Goal: Task Accomplishment & Management: Use online tool/utility

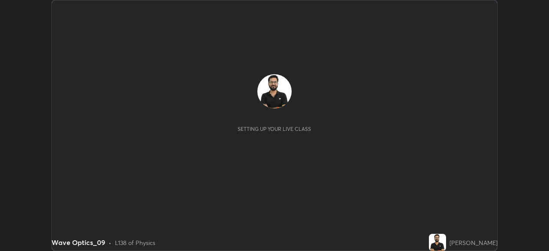
scroll to position [251, 549]
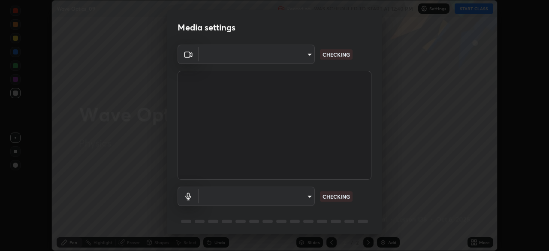
type input "19a482830878983fd0552869741ef386819b9525d32c61545a9681b82595fb35"
type input "communications"
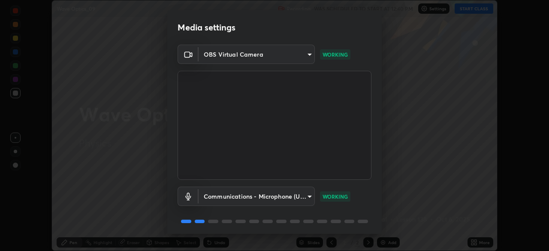
scroll to position [30, 0]
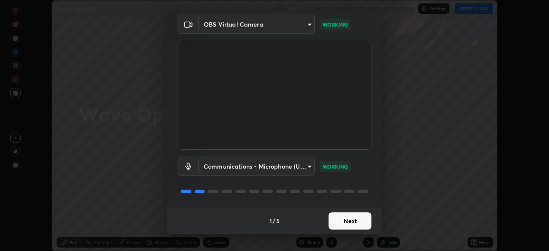
click at [344, 224] on button "Next" at bounding box center [350, 220] width 43 height 17
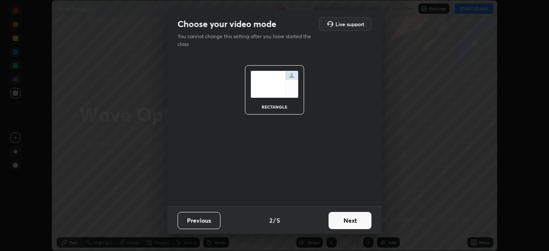
scroll to position [0, 0]
click at [346, 223] on button "Next" at bounding box center [350, 220] width 43 height 17
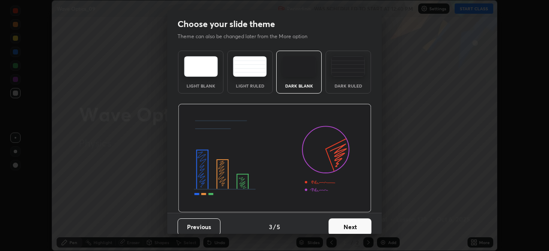
click at [337, 81] on div "Dark Ruled" at bounding box center [348, 72] width 45 height 43
click at [339, 80] on div "Dark Ruled" at bounding box center [348, 72] width 45 height 43
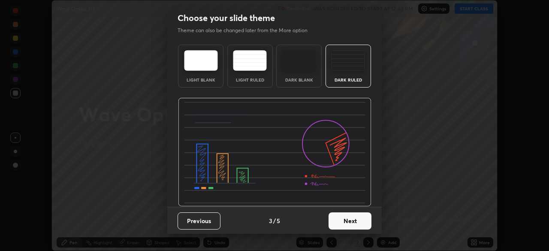
click at [341, 222] on button "Next" at bounding box center [350, 220] width 43 height 17
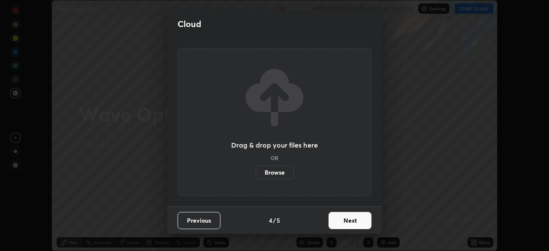
scroll to position [0, 0]
click at [341, 222] on button "Next" at bounding box center [350, 220] width 43 height 17
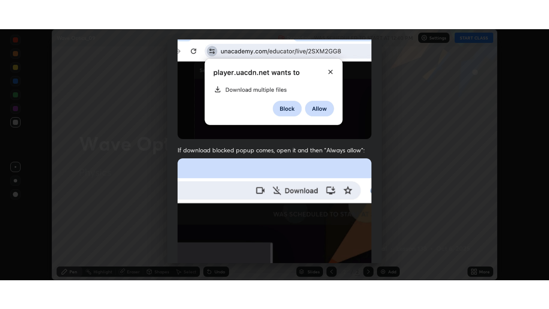
scroll to position [205, 0]
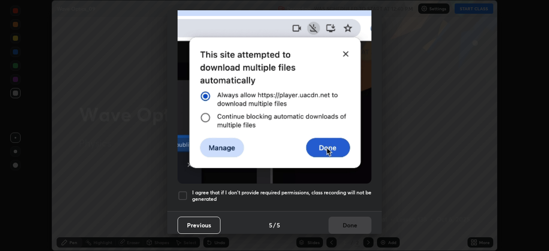
click at [296, 194] on h5 "I agree that if I don't provide required permissions, class recording will not …" at bounding box center [281, 195] width 179 height 13
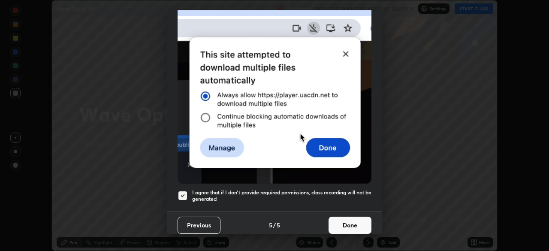
click at [334, 220] on button "Done" at bounding box center [350, 225] width 43 height 17
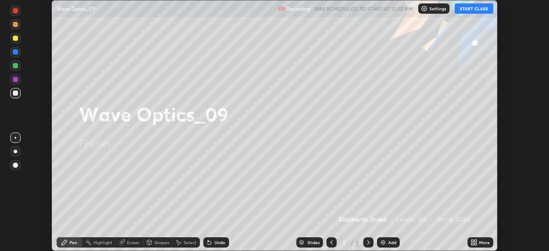
click at [472, 244] on icon at bounding box center [472, 244] width 2 height 2
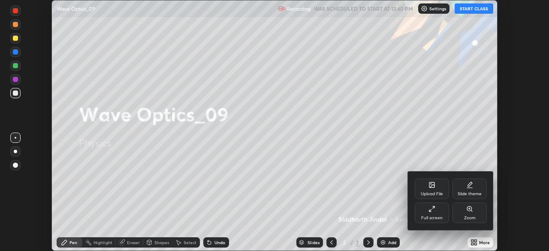
click at [430, 211] on icon at bounding box center [430, 210] width 2 height 2
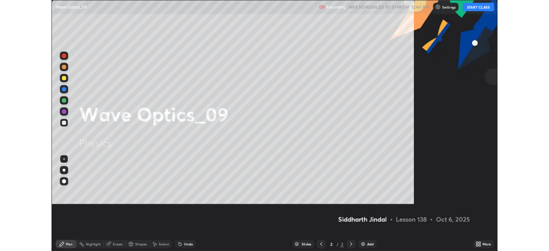
scroll to position [309, 549]
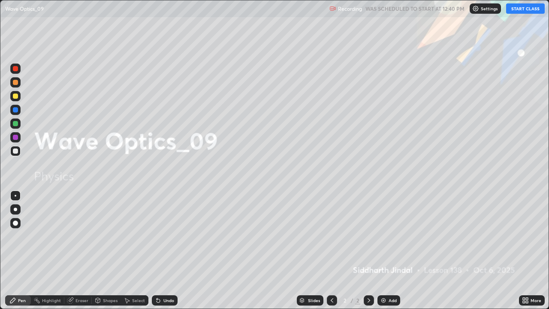
click at [519, 8] on button "START CLASS" at bounding box center [525, 8] width 39 height 10
click at [368, 250] on icon at bounding box center [368, 300] width 7 height 7
click at [389, 250] on div "Add" at bounding box center [388, 300] width 23 height 10
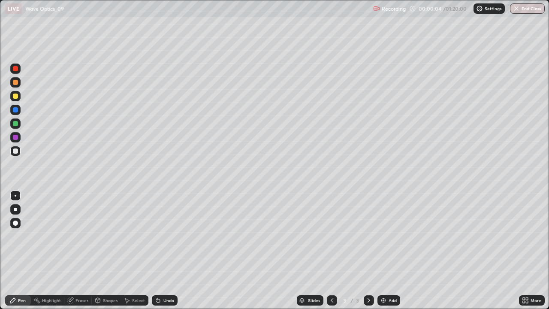
click at [14, 209] on div at bounding box center [15, 209] width 3 height 3
click at [163, 250] on div "Undo" at bounding box center [168, 300] width 11 height 4
click at [162, 250] on div "Undo" at bounding box center [165, 300] width 26 height 10
click at [106, 250] on div "Shapes" at bounding box center [110, 300] width 15 height 4
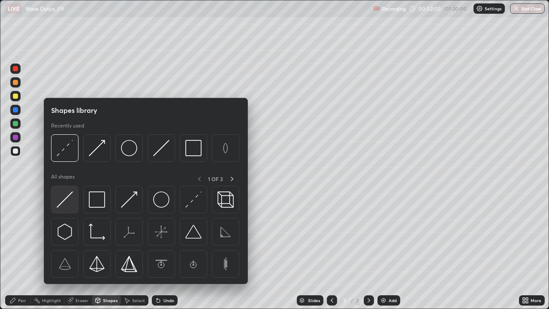
click at [65, 205] on img at bounding box center [65, 199] width 16 height 16
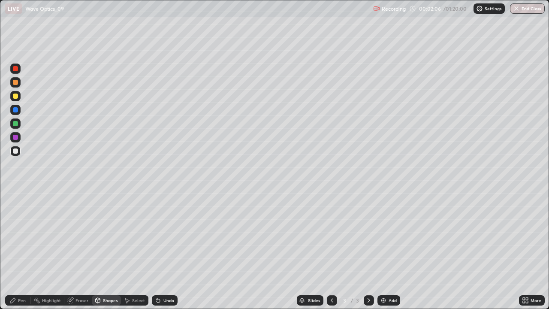
click at [106, 250] on div "Shapes" at bounding box center [110, 300] width 15 height 4
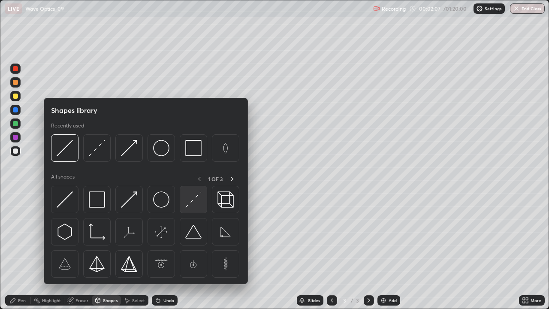
click at [190, 205] on img at bounding box center [193, 199] width 16 height 16
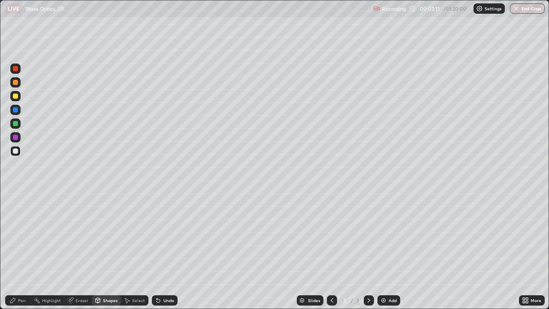
click at [104, 250] on div "Shapes" at bounding box center [106, 300] width 29 height 10
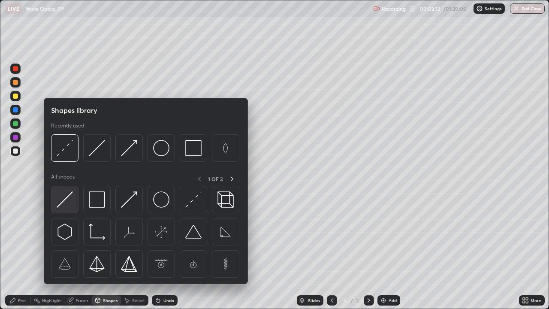
click at [64, 200] on img at bounding box center [65, 199] width 16 height 16
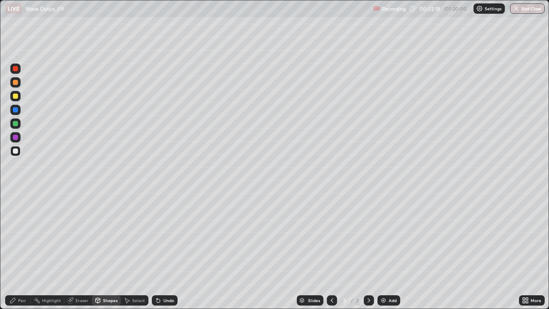
click at [167, 250] on div "Undo" at bounding box center [168, 300] width 11 height 4
click at [20, 250] on div "Pen" at bounding box center [22, 300] width 8 height 4
click at [78, 250] on div "Eraser" at bounding box center [81, 300] width 13 height 4
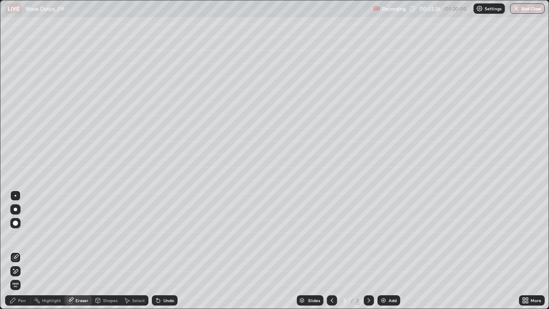
click at [106, 250] on div "Shapes" at bounding box center [110, 300] width 15 height 4
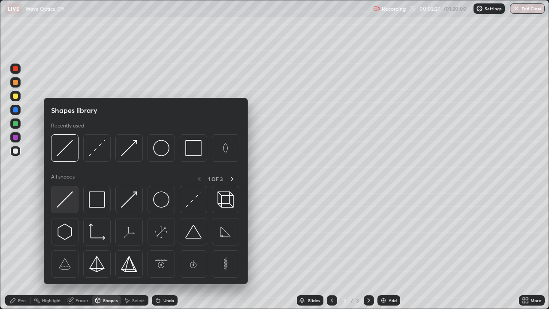
click at [64, 203] on img at bounding box center [65, 199] width 16 height 16
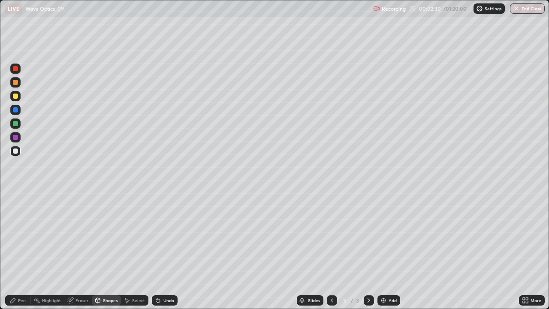
click at [167, 250] on div "Undo" at bounding box center [168, 300] width 11 height 4
click at [12, 123] on div at bounding box center [15, 123] width 10 height 10
click at [162, 250] on div "Undo" at bounding box center [165, 300] width 26 height 10
click at [15, 250] on icon at bounding box center [12, 300] width 7 height 7
click at [163, 250] on div "Undo" at bounding box center [168, 300] width 11 height 4
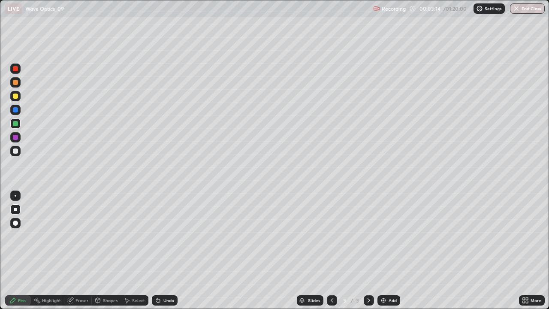
click at [163, 250] on div "Undo" at bounding box center [168, 300] width 11 height 4
click at [164, 250] on div "Undo" at bounding box center [165, 300] width 26 height 10
click at [162, 250] on div "Undo" at bounding box center [165, 300] width 26 height 10
click at [165, 250] on div "Undo" at bounding box center [168, 300] width 11 height 4
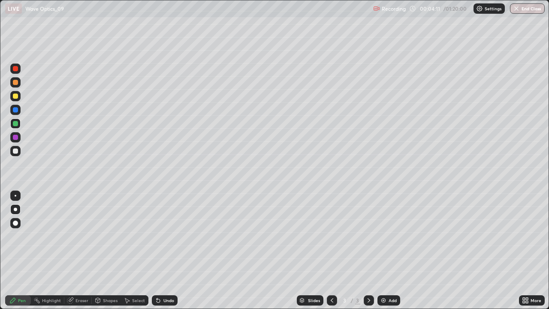
click at [163, 250] on div "Undo" at bounding box center [168, 300] width 11 height 4
click at [161, 250] on div "Undo" at bounding box center [165, 300] width 26 height 10
click at [162, 250] on div "Undo" at bounding box center [165, 300] width 26 height 10
click at [169, 250] on div "Undo" at bounding box center [168, 300] width 11 height 4
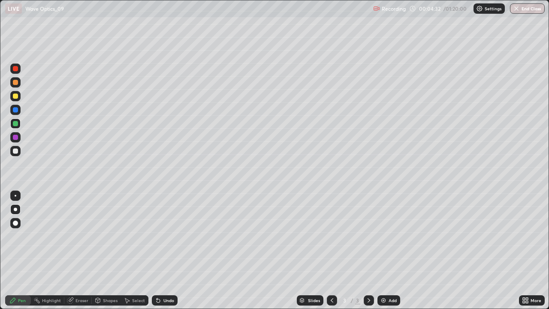
click at [168, 250] on div "Undo" at bounding box center [168, 300] width 11 height 4
click at [15, 121] on div at bounding box center [15, 123] width 5 height 5
click at [15, 151] on div at bounding box center [15, 150] width 5 height 5
click at [15, 96] on div at bounding box center [15, 96] width 5 height 5
click at [169, 250] on div "Undo" at bounding box center [168, 300] width 11 height 4
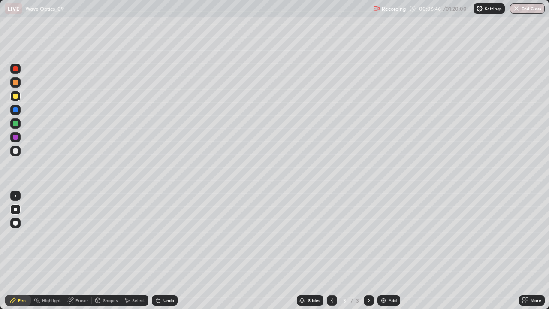
click at [169, 250] on div "Undo" at bounding box center [168, 300] width 11 height 4
click at [368, 250] on icon at bounding box center [368, 300] width 7 height 7
click at [385, 250] on img at bounding box center [383, 300] width 7 height 7
click at [15, 151] on div at bounding box center [15, 150] width 5 height 5
click at [331, 250] on div at bounding box center [332, 300] width 10 height 17
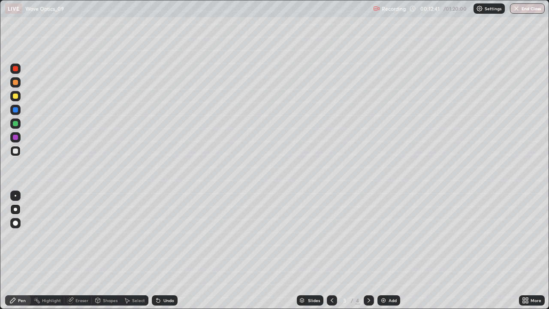
click at [135, 250] on div "Select" at bounding box center [138, 300] width 13 height 4
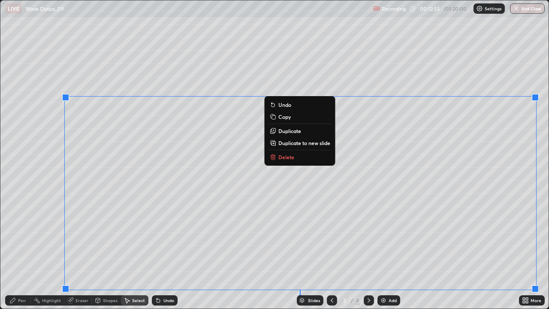
click at [311, 143] on p "Duplicate to new slide" at bounding box center [304, 142] width 52 height 7
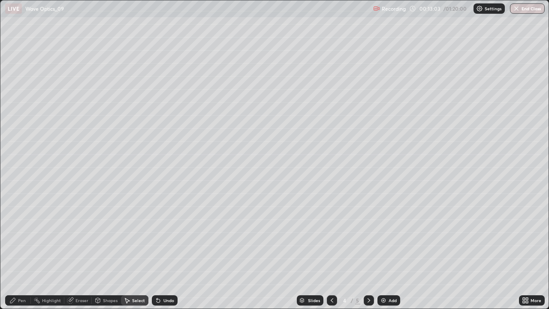
click at [79, 250] on div "Eraser" at bounding box center [81, 300] width 13 height 4
click at [16, 250] on icon at bounding box center [15, 271] width 7 height 7
click at [20, 250] on div "Pen" at bounding box center [22, 300] width 8 height 4
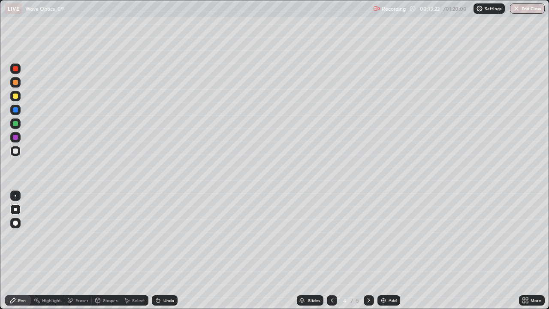
click at [16, 122] on div at bounding box center [15, 123] width 5 height 5
click at [368, 250] on icon at bounding box center [368, 300] width 7 height 7
click at [16, 152] on div at bounding box center [15, 150] width 5 height 5
click at [163, 250] on div "Undo" at bounding box center [168, 300] width 11 height 4
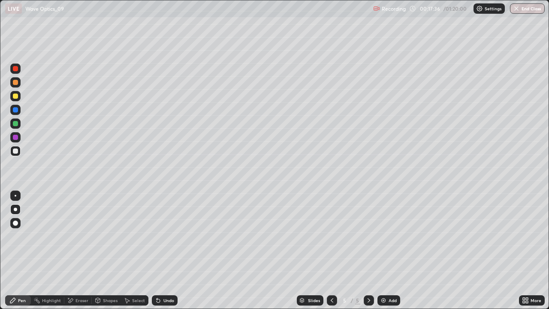
click at [161, 250] on div "Undo" at bounding box center [165, 300] width 26 height 10
click at [368, 250] on icon at bounding box center [368, 300] width 7 height 7
click at [380, 250] on img at bounding box center [383, 300] width 7 height 7
click at [163, 250] on div "Undo" at bounding box center [165, 300] width 26 height 10
click at [165, 250] on div "Undo" at bounding box center [165, 300] width 26 height 10
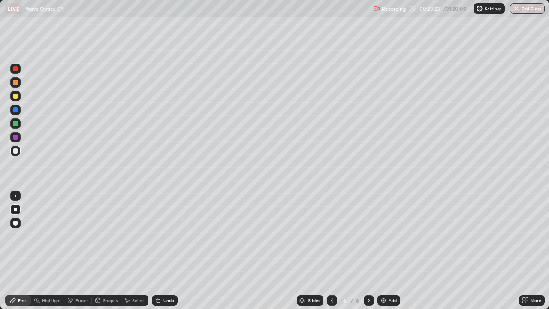
click at [165, 250] on div "Undo" at bounding box center [165, 300] width 26 height 10
click at [163, 250] on div "Undo" at bounding box center [165, 300] width 26 height 10
click at [162, 250] on div "Undo" at bounding box center [165, 300] width 26 height 10
click at [160, 250] on div "Undo" at bounding box center [165, 300] width 26 height 10
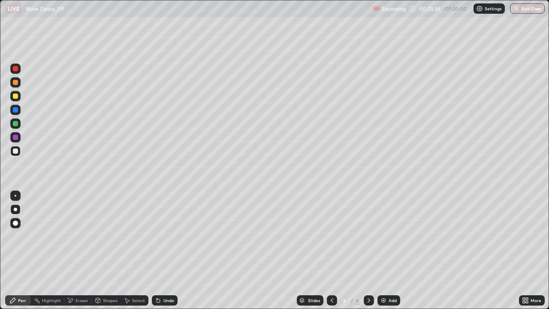
click at [160, 250] on div "Undo" at bounding box center [165, 300] width 26 height 10
click at [159, 250] on div "Undo" at bounding box center [165, 300] width 26 height 10
click at [157, 250] on div "Undo" at bounding box center [165, 300] width 26 height 10
click at [160, 250] on div "Undo" at bounding box center [165, 300] width 26 height 10
click at [163, 250] on div "Undo" at bounding box center [168, 300] width 11 height 4
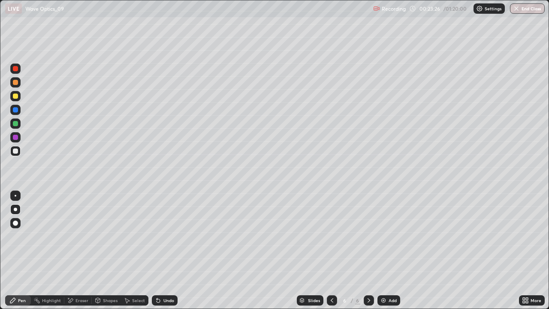
click at [163, 250] on div "Undo" at bounding box center [168, 300] width 11 height 4
click at [164, 250] on div "Undo" at bounding box center [168, 300] width 11 height 4
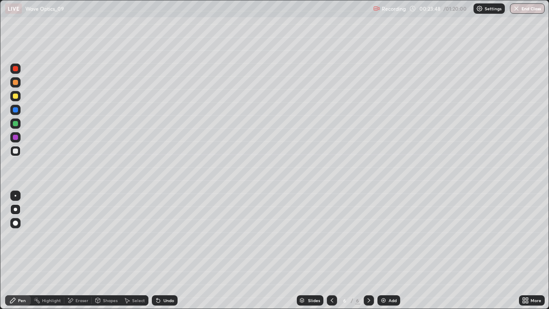
click at [164, 250] on div "Undo" at bounding box center [168, 300] width 11 height 4
click at [165, 250] on div "Undo" at bounding box center [168, 300] width 11 height 4
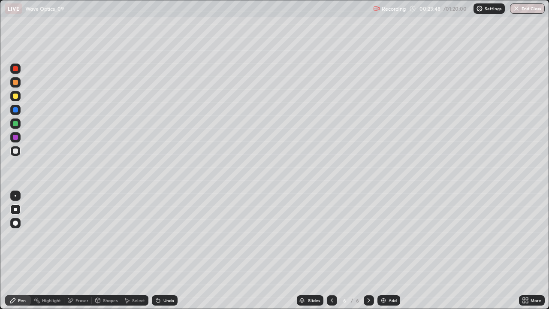
click at [165, 250] on div "Undo" at bounding box center [168, 300] width 11 height 4
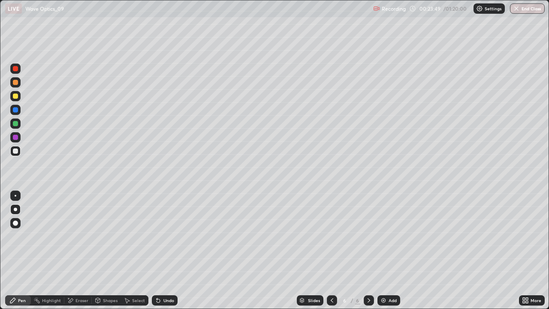
click at [165, 250] on div "Undo" at bounding box center [165, 300] width 26 height 10
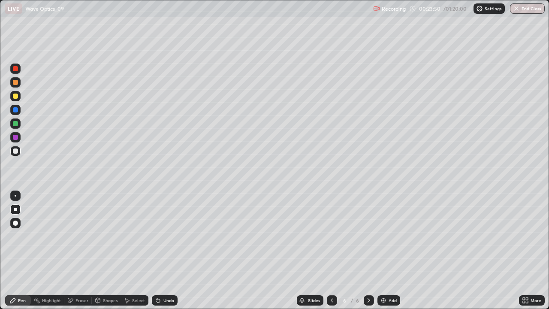
click at [165, 250] on div "Undo" at bounding box center [165, 300] width 26 height 10
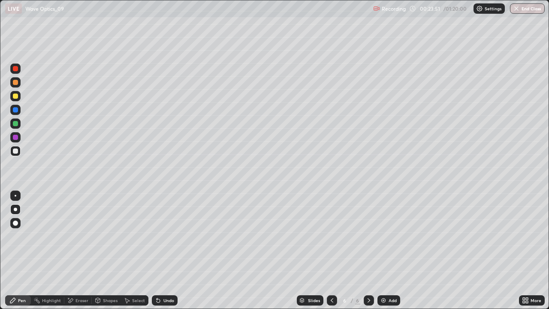
click at [165, 250] on div "Undo" at bounding box center [165, 300] width 26 height 10
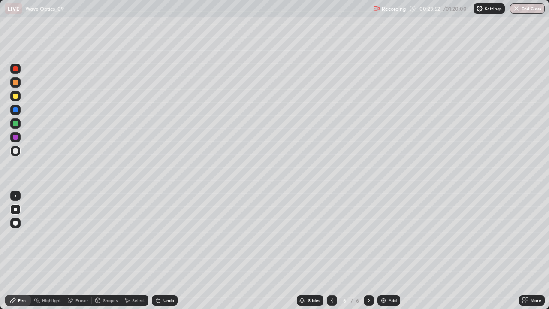
click at [167, 250] on div "Undo" at bounding box center [165, 300] width 26 height 10
click at [368, 250] on icon at bounding box center [368, 300] width 7 height 7
click at [385, 250] on img at bounding box center [383, 300] width 7 height 7
click at [14, 96] on div at bounding box center [15, 96] width 5 height 5
click at [15, 96] on div at bounding box center [15, 96] width 5 height 5
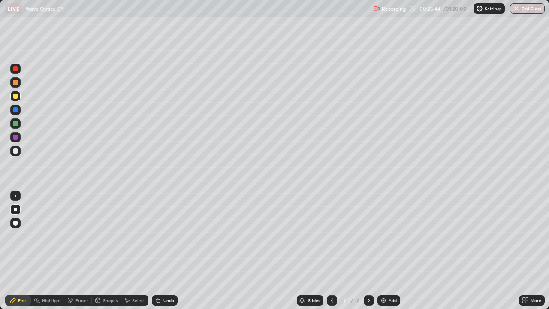
click at [16, 124] on div at bounding box center [15, 123] width 5 height 5
click at [18, 149] on div at bounding box center [15, 150] width 5 height 5
click at [74, 250] on div "Eraser" at bounding box center [77, 300] width 27 height 10
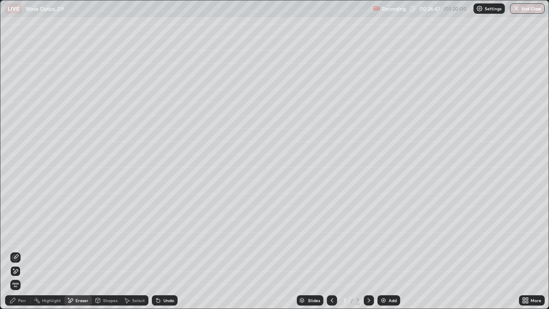
click at [99, 250] on icon at bounding box center [98, 300] width 5 height 5
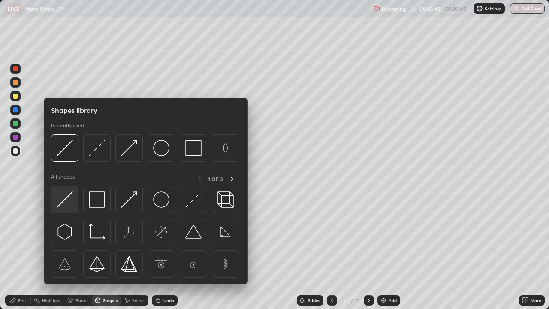
click at [65, 200] on img at bounding box center [65, 199] width 16 height 16
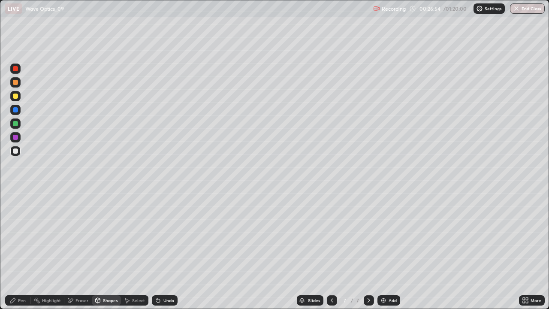
click at [20, 250] on div "Pen" at bounding box center [22, 300] width 8 height 4
click at [168, 250] on div "Undo" at bounding box center [168, 300] width 11 height 4
click at [166, 250] on div "Undo" at bounding box center [168, 300] width 11 height 4
click at [167, 250] on div "Undo" at bounding box center [168, 300] width 11 height 4
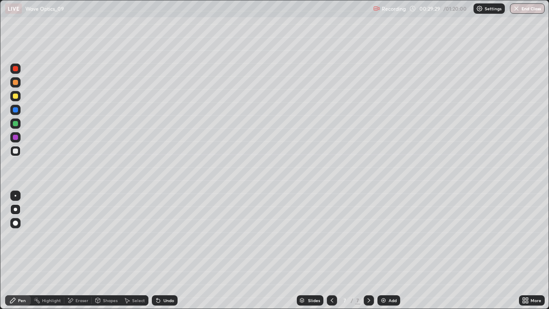
click at [167, 250] on div "Undo" at bounding box center [168, 300] width 11 height 4
click at [169, 250] on div "Undo" at bounding box center [168, 300] width 11 height 4
click at [171, 250] on div "Undo" at bounding box center [168, 300] width 11 height 4
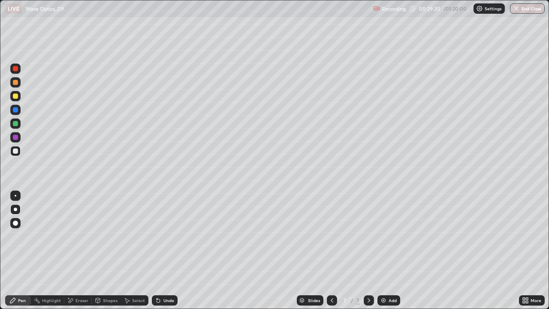
click at [171, 250] on div "Undo" at bounding box center [168, 300] width 11 height 4
click at [172, 250] on div "Undo" at bounding box center [168, 300] width 11 height 4
click at [169, 250] on div "Undo" at bounding box center [168, 300] width 11 height 4
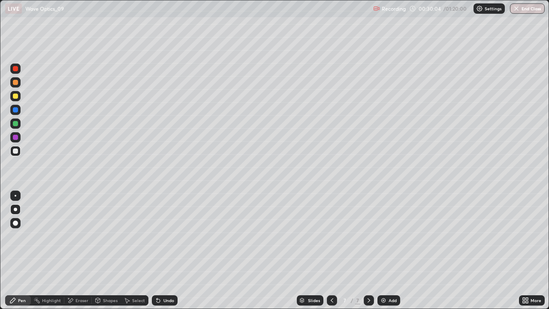
click at [168, 250] on div "Undo" at bounding box center [168, 300] width 11 height 4
click at [169, 250] on div "Undo" at bounding box center [168, 300] width 11 height 4
click at [171, 250] on div "Undo" at bounding box center [165, 300] width 26 height 10
click at [170, 250] on div "Undo" at bounding box center [168, 300] width 11 height 4
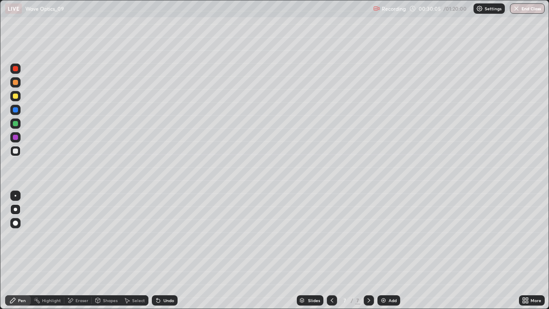
click at [170, 250] on div "Undo" at bounding box center [168, 300] width 11 height 4
click at [169, 250] on div "Undo" at bounding box center [168, 300] width 11 height 4
click at [367, 250] on icon at bounding box center [368, 300] width 7 height 7
click at [385, 250] on div "Add" at bounding box center [388, 300] width 23 height 10
click at [139, 250] on div "Select" at bounding box center [138, 300] width 13 height 4
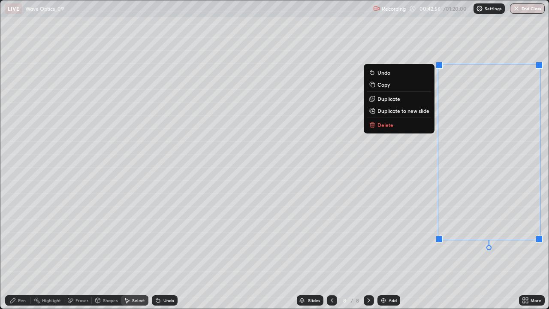
click at [416, 124] on button "Delete" at bounding box center [399, 125] width 64 height 10
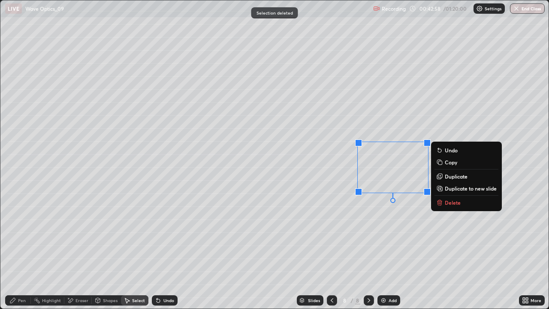
click at [444, 203] on button "Delete" at bounding box center [466, 202] width 64 height 10
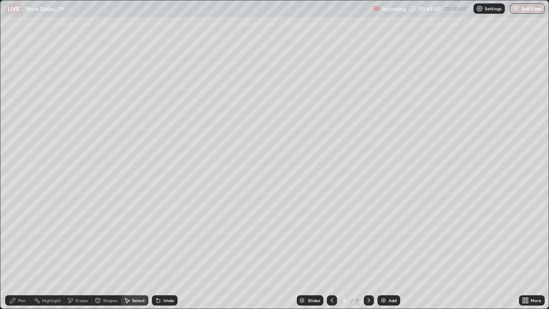
click at [83, 250] on div "Eraser" at bounding box center [77, 300] width 27 height 10
click at [17, 250] on div "Pen" at bounding box center [18, 300] width 26 height 10
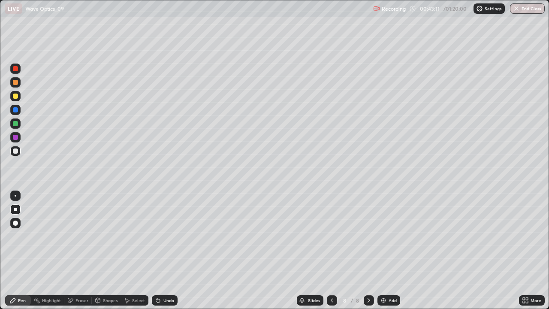
click at [166, 250] on div "Undo" at bounding box center [165, 300] width 26 height 10
click at [163, 250] on div "Undo" at bounding box center [168, 300] width 11 height 4
click at [161, 250] on div "Undo" at bounding box center [165, 300] width 26 height 10
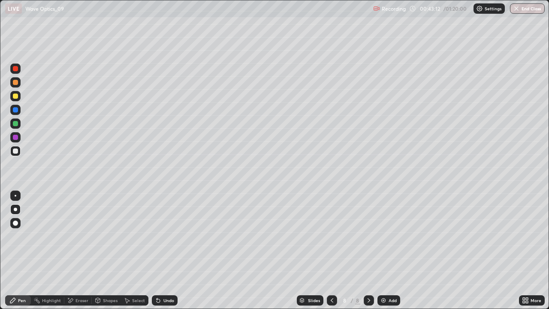
click at [162, 250] on div "Undo" at bounding box center [165, 300] width 26 height 10
click at [367, 250] on icon at bounding box center [368, 300] width 7 height 7
click at [378, 250] on div "Add" at bounding box center [388, 300] width 23 height 10
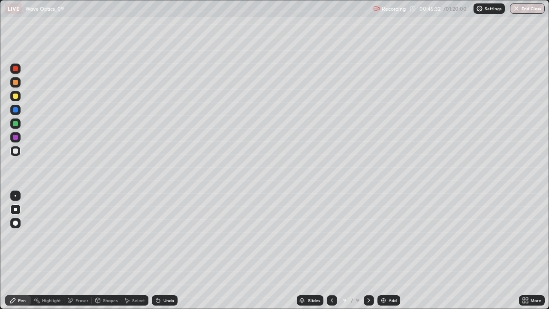
click at [157, 250] on icon at bounding box center [158, 300] width 3 height 3
click at [368, 250] on div at bounding box center [369, 300] width 10 height 10
click at [368, 250] on icon at bounding box center [368, 300] width 7 height 7
click at [385, 250] on div "Add" at bounding box center [388, 300] width 23 height 10
click at [369, 250] on icon at bounding box center [369, 300] width 3 height 4
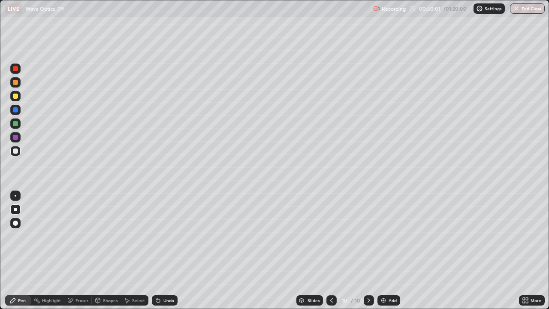
click at [389, 250] on div "Add" at bounding box center [393, 300] width 8 height 4
click at [163, 250] on div "Undo" at bounding box center [168, 300] width 11 height 4
click at [364, 250] on div at bounding box center [369, 300] width 10 height 10
click at [380, 250] on img at bounding box center [383, 300] width 7 height 7
click at [368, 250] on icon at bounding box center [369, 300] width 3 height 4
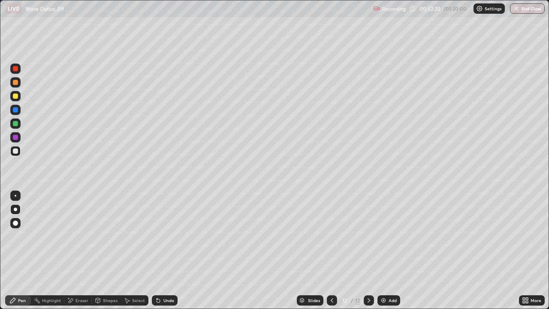
click at [383, 250] on img at bounding box center [383, 300] width 7 height 7
click at [367, 250] on icon at bounding box center [368, 300] width 7 height 7
click at [385, 250] on img at bounding box center [383, 300] width 7 height 7
click at [368, 250] on icon at bounding box center [369, 300] width 3 height 4
click at [392, 250] on div "Add" at bounding box center [393, 300] width 8 height 4
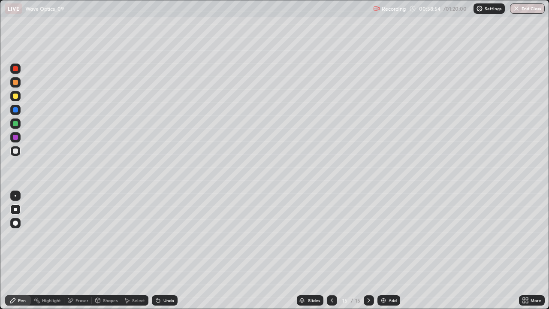
click at [136, 250] on div "Select" at bounding box center [138, 300] width 13 height 4
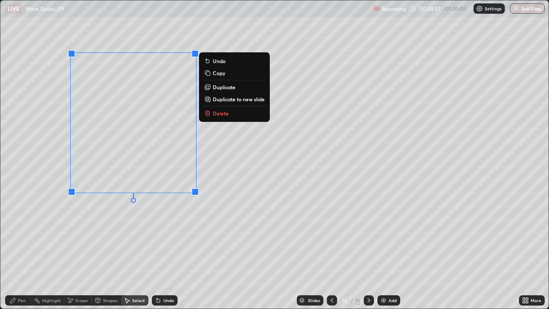
click at [214, 114] on p "Delete" at bounding box center [221, 113] width 16 height 7
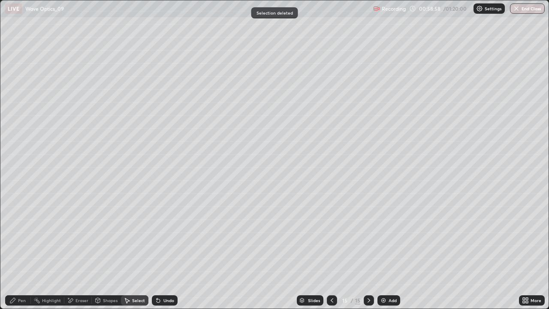
click at [20, 250] on div "Pen" at bounding box center [22, 300] width 8 height 4
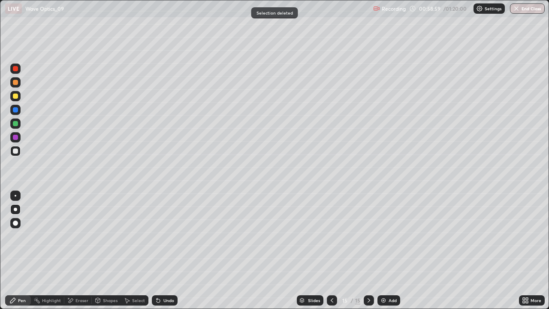
click at [103, 250] on div "Shapes" at bounding box center [110, 300] width 15 height 4
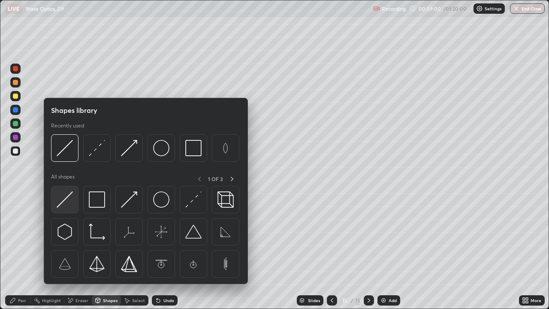
click at [71, 208] on div at bounding box center [64, 199] width 27 height 27
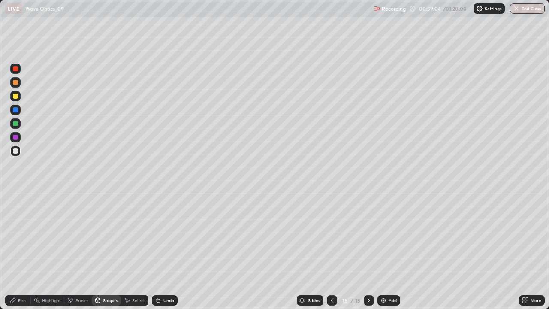
click at [108, 250] on div "Shapes" at bounding box center [110, 300] width 15 height 4
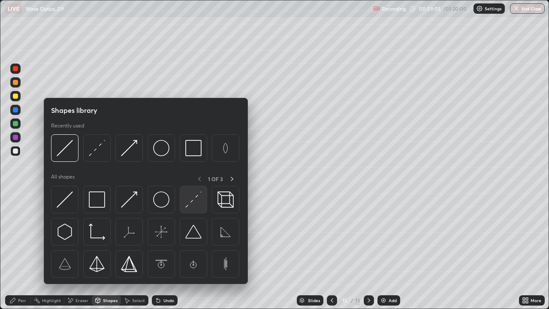
click at [189, 202] on img at bounding box center [193, 199] width 16 height 16
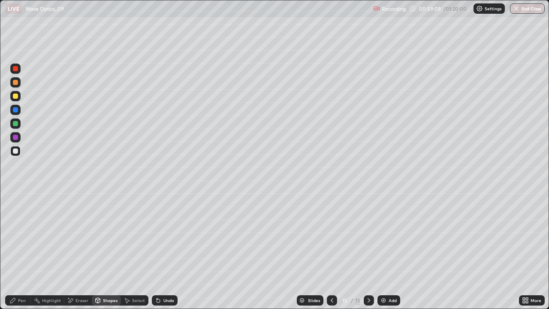
click at [23, 250] on div "Pen" at bounding box center [22, 300] width 8 height 4
click at [163, 250] on div "Undo" at bounding box center [168, 300] width 11 height 4
click at [111, 250] on div "Shapes" at bounding box center [110, 300] width 15 height 4
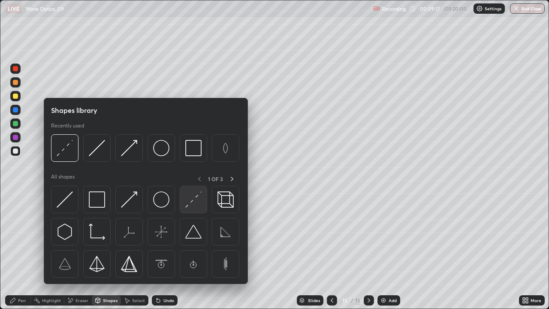
click at [193, 202] on img at bounding box center [193, 199] width 16 height 16
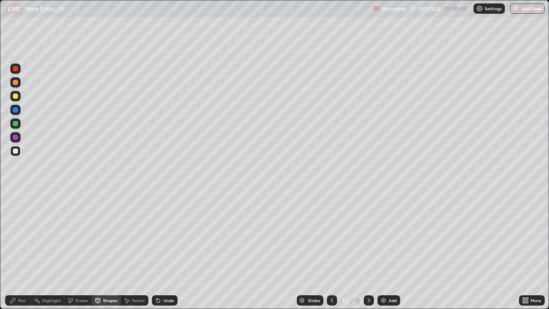
click at [109, 250] on div "Shapes" at bounding box center [110, 300] width 15 height 4
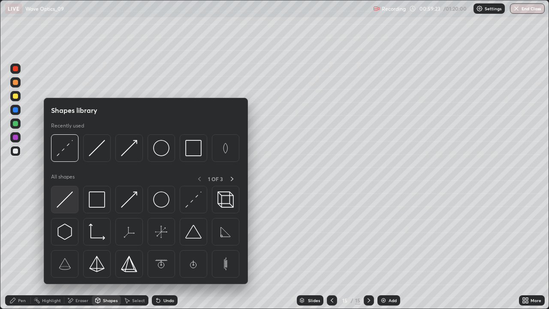
click at [63, 201] on img at bounding box center [65, 199] width 16 height 16
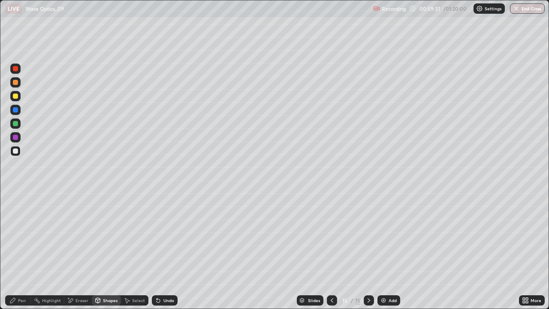
click at [22, 250] on div "Pen" at bounding box center [22, 300] width 8 height 4
click at [108, 250] on div "Shapes" at bounding box center [110, 300] width 15 height 4
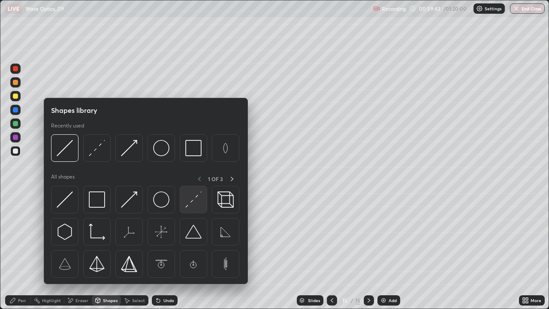
click at [195, 204] on img at bounding box center [193, 199] width 16 height 16
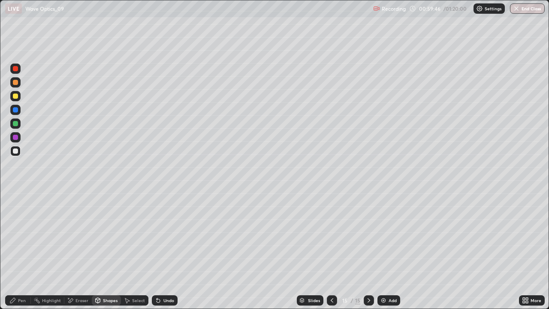
click at [170, 250] on div "Undo" at bounding box center [168, 300] width 11 height 4
click at [18, 250] on div "Pen" at bounding box center [22, 300] width 8 height 4
click at [165, 250] on div "Undo" at bounding box center [168, 300] width 11 height 4
click at [21, 250] on div "Pen" at bounding box center [22, 300] width 8 height 4
click at [15, 123] on div at bounding box center [15, 123] width 5 height 5
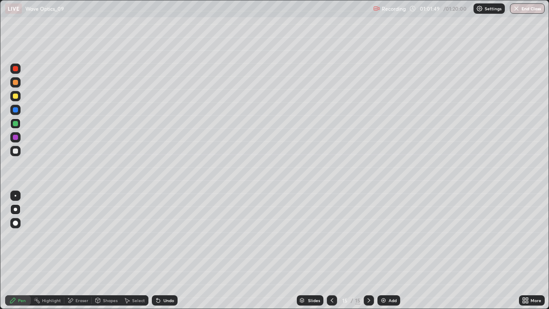
click at [82, 250] on div "Eraser" at bounding box center [81, 300] width 13 height 4
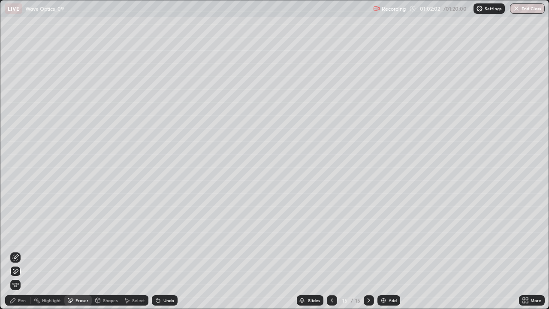
click at [164, 250] on div "Undo" at bounding box center [168, 300] width 11 height 4
click at [167, 250] on div "Undo" at bounding box center [168, 300] width 11 height 4
click at [18, 250] on div "Pen" at bounding box center [18, 300] width 26 height 10
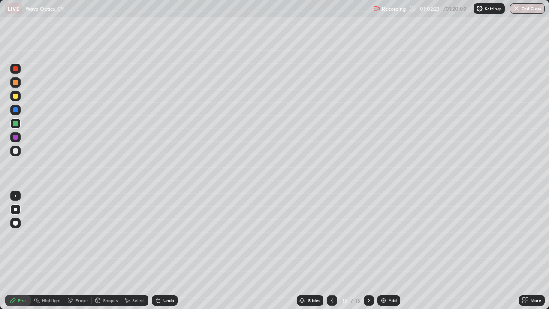
click at [106, 250] on div "Shapes" at bounding box center [110, 300] width 15 height 4
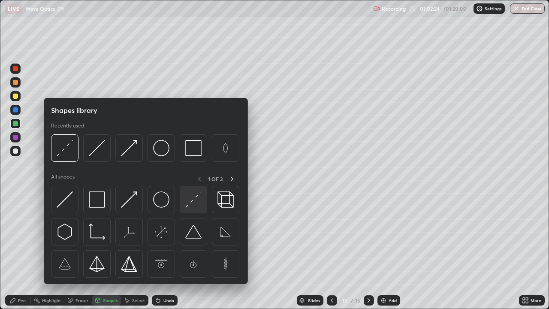
click at [188, 202] on img at bounding box center [193, 199] width 16 height 16
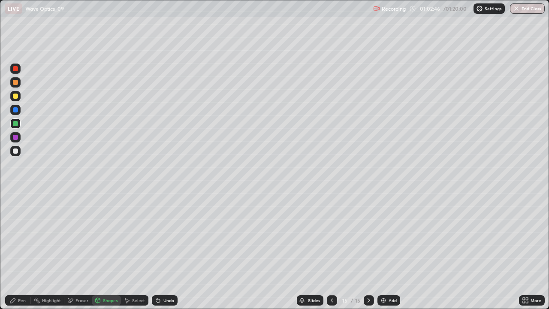
click at [15, 149] on div at bounding box center [15, 150] width 5 height 5
click at [165, 250] on div "Undo" at bounding box center [168, 300] width 11 height 4
click at [110, 250] on div "Shapes" at bounding box center [110, 300] width 15 height 4
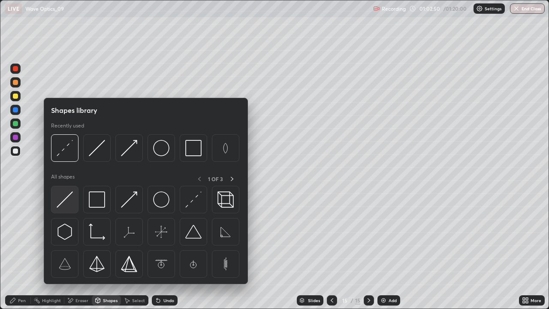
click at [63, 204] on img at bounding box center [65, 199] width 16 height 16
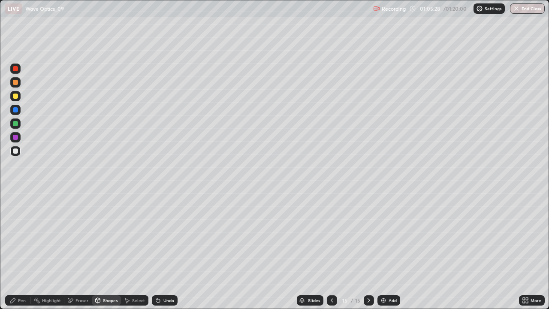
click at [367, 250] on icon at bounding box center [368, 300] width 7 height 7
click at [387, 250] on div "Add" at bounding box center [388, 300] width 23 height 10
click at [105, 250] on div "Shapes" at bounding box center [106, 300] width 29 height 10
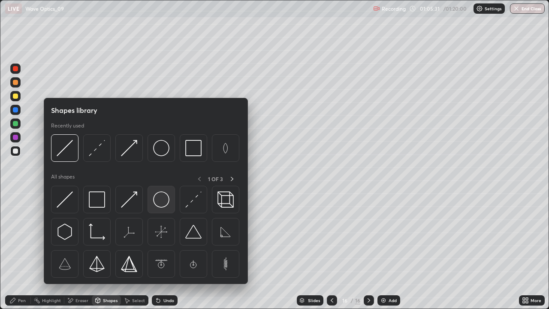
click at [161, 199] on img at bounding box center [161, 199] width 16 height 16
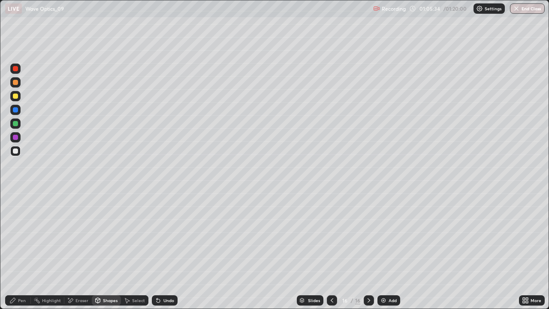
click at [78, 250] on div "Eraser" at bounding box center [81, 300] width 13 height 4
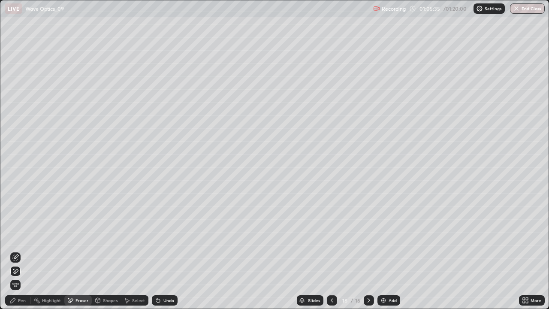
click at [18, 250] on icon at bounding box center [15, 257] width 7 height 7
click at [80, 250] on div "Eraser" at bounding box center [81, 300] width 13 height 4
click at [109, 250] on div "Shapes" at bounding box center [110, 300] width 15 height 4
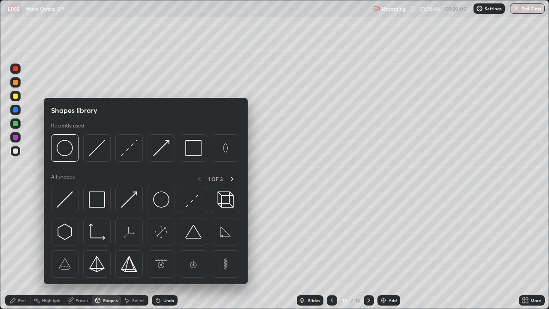
click at [196, 203] on img at bounding box center [193, 199] width 16 height 16
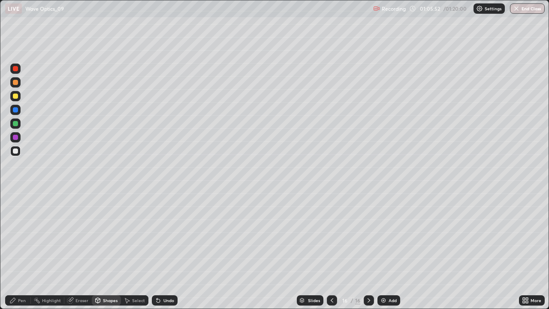
click at [20, 250] on div "Pen" at bounding box center [22, 300] width 8 height 4
click at [19, 151] on div at bounding box center [15, 151] width 10 height 10
click at [107, 250] on div "Shapes" at bounding box center [110, 300] width 15 height 4
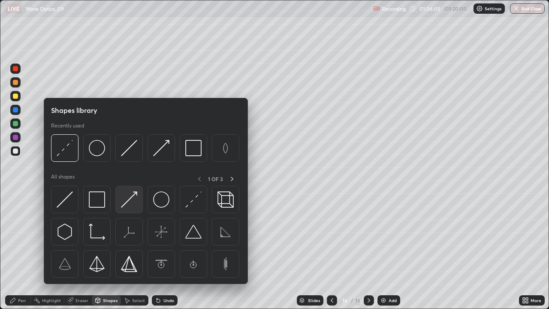
click at [132, 203] on img at bounding box center [129, 199] width 16 height 16
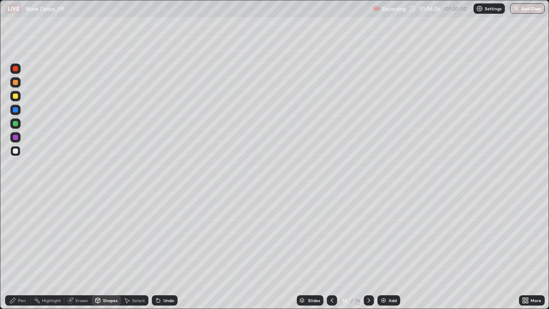
click at [106, 250] on div "Shapes" at bounding box center [110, 300] width 15 height 4
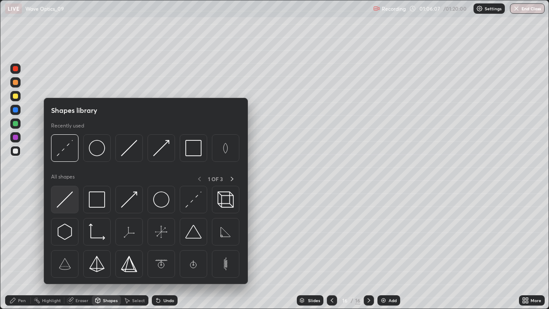
click at [63, 203] on img at bounding box center [65, 199] width 16 height 16
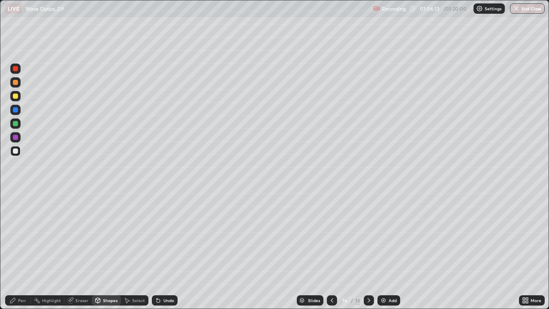
click at [111, 250] on div "Shapes" at bounding box center [110, 300] width 15 height 4
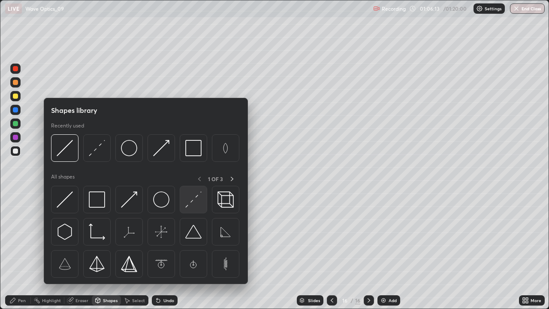
click at [190, 202] on img at bounding box center [193, 199] width 16 height 16
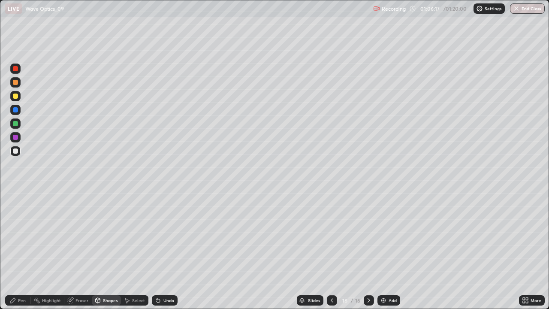
click at [99, 250] on icon at bounding box center [98, 300] width 5 height 5
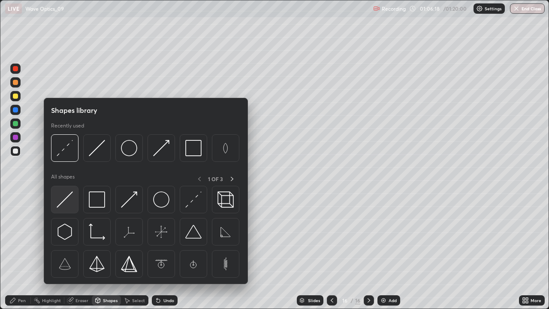
click at [70, 200] on img at bounding box center [65, 199] width 16 height 16
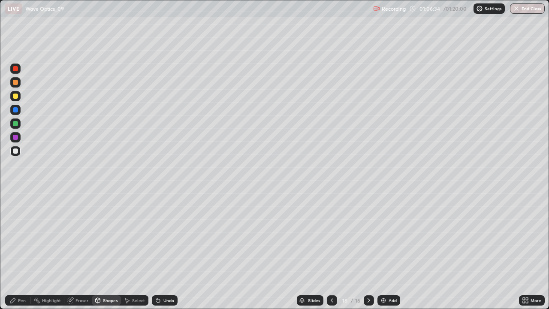
click at [165, 250] on div "Undo" at bounding box center [165, 300] width 26 height 10
click at [24, 250] on div "Pen" at bounding box center [22, 300] width 8 height 4
click at [15, 97] on div at bounding box center [15, 96] width 5 height 5
click at [72, 250] on icon at bounding box center [70, 301] width 6 height 6
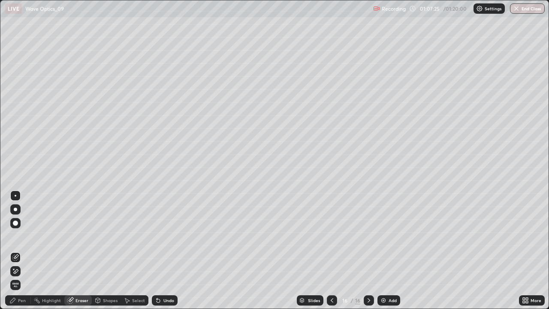
click at [101, 250] on div "Shapes" at bounding box center [106, 300] width 29 height 10
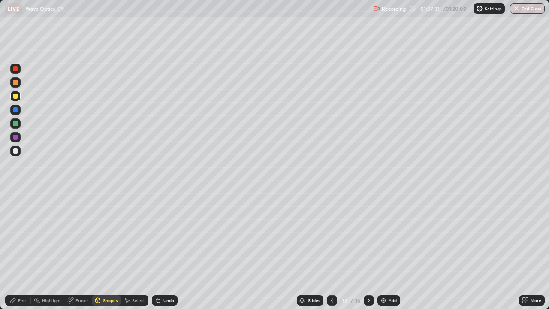
click at [158, 250] on div "Undo" at bounding box center [165, 300] width 26 height 10
click at [15, 82] on div at bounding box center [15, 82] width 5 height 5
click at [157, 250] on icon at bounding box center [157, 298] width 1 height 1
click at [162, 250] on div "Undo" at bounding box center [165, 300] width 26 height 10
click at [163, 250] on div "Undo" at bounding box center [168, 300] width 11 height 4
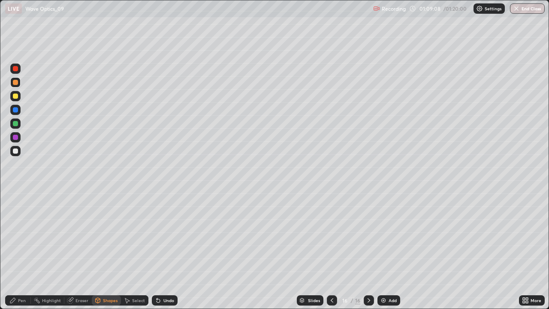
click at [164, 250] on div "Undo" at bounding box center [168, 300] width 11 height 4
click at [20, 250] on div "Pen" at bounding box center [22, 300] width 8 height 4
click at [161, 250] on div "Undo" at bounding box center [165, 300] width 26 height 10
click at [160, 250] on div "Undo" at bounding box center [165, 300] width 26 height 10
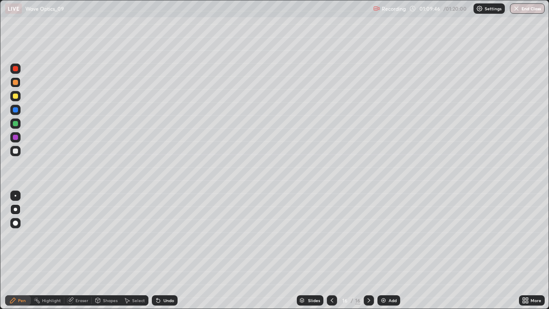
click at [160, 250] on div "Undo" at bounding box center [165, 300] width 26 height 10
click at [160, 250] on icon at bounding box center [158, 300] width 7 height 7
click at [368, 250] on icon at bounding box center [368, 300] width 7 height 7
click at [386, 250] on div "Add" at bounding box center [388, 300] width 23 height 10
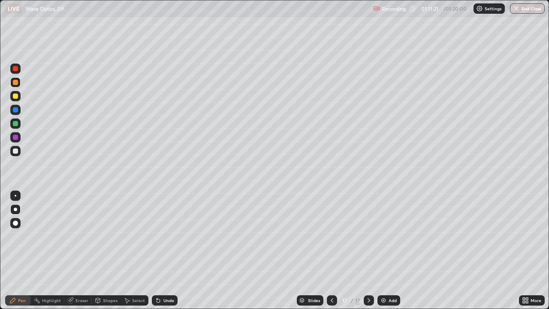
click at [168, 250] on div "Undo" at bounding box center [165, 300] width 26 height 10
click at [166, 250] on div "Undo" at bounding box center [168, 300] width 11 height 4
click at [368, 250] on icon at bounding box center [368, 300] width 7 height 7
click at [389, 250] on div "Add" at bounding box center [393, 300] width 8 height 4
click at [163, 250] on div "Undo" at bounding box center [168, 300] width 11 height 4
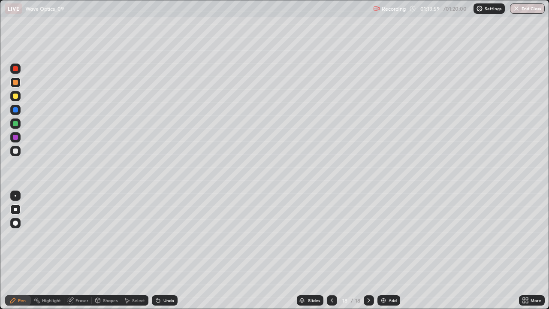
click at [160, 250] on icon at bounding box center [158, 300] width 7 height 7
click at [109, 250] on div "Shapes" at bounding box center [106, 300] width 29 height 10
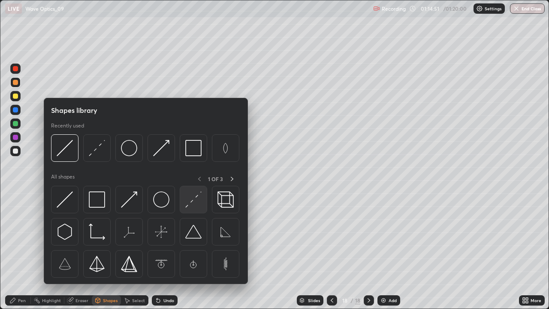
click at [190, 202] on img at bounding box center [193, 199] width 16 height 16
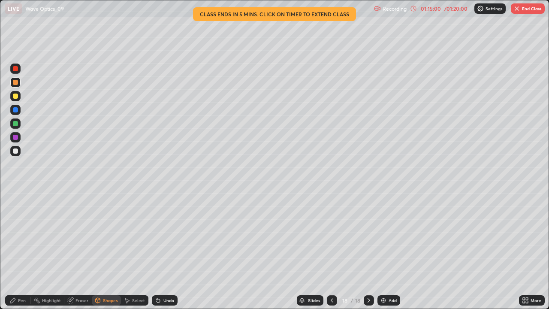
click at [21, 250] on div "Pen" at bounding box center [22, 300] width 8 height 4
click at [16, 149] on div at bounding box center [15, 150] width 5 height 5
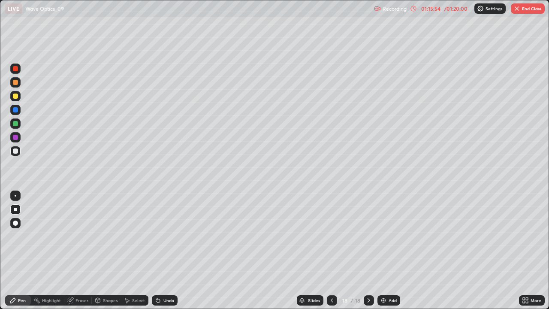
click at [81, 250] on div "Eraser" at bounding box center [81, 300] width 13 height 4
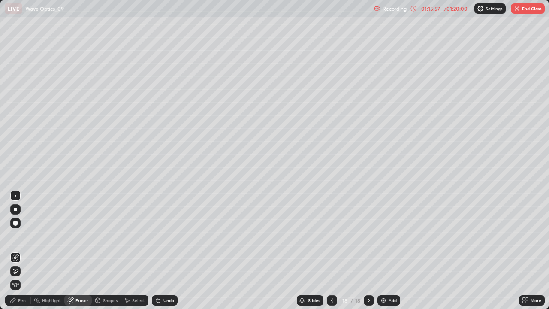
click at [14, 250] on icon at bounding box center [13, 269] width 1 height 1
click at [24, 250] on div "Pen" at bounding box center [22, 300] width 8 height 4
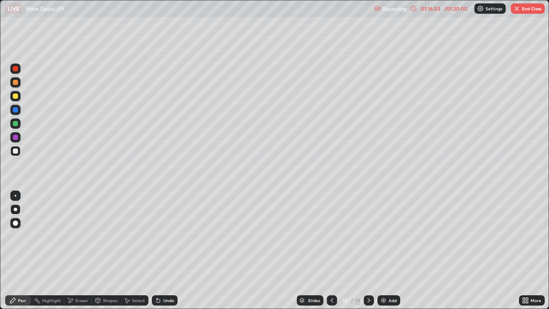
click at [101, 250] on div "Shapes" at bounding box center [106, 300] width 29 height 10
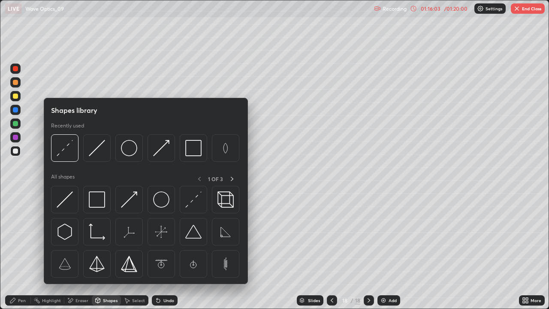
click at [83, 250] on div "Eraser" at bounding box center [81, 300] width 13 height 4
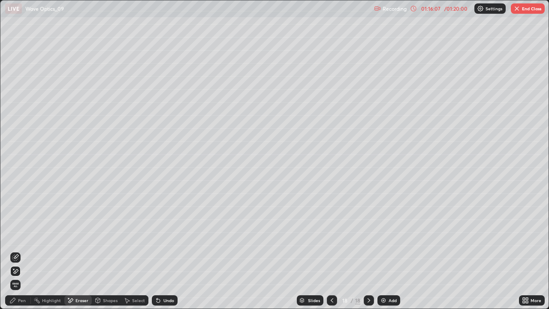
click at [19, 250] on div "Pen" at bounding box center [22, 300] width 8 height 4
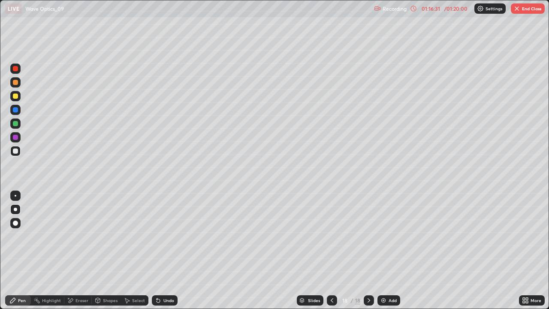
click at [104, 250] on div "Shapes" at bounding box center [106, 300] width 29 height 10
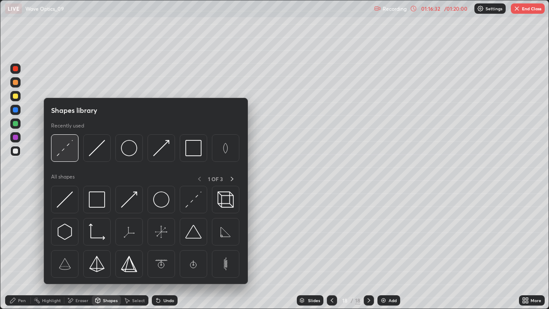
click at [68, 151] on img at bounding box center [65, 148] width 16 height 16
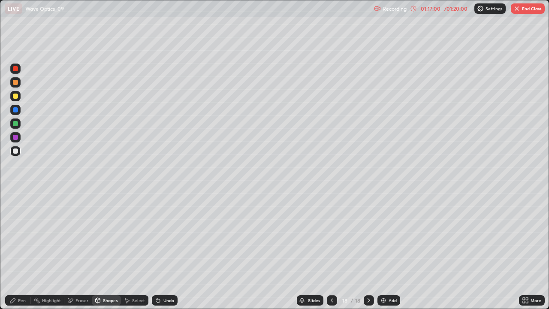
click at [15, 124] on div at bounding box center [15, 123] width 5 height 5
click at [23, 250] on div "Pen" at bounding box center [22, 300] width 8 height 4
click at [160, 250] on icon at bounding box center [158, 300] width 7 height 7
click at [169, 250] on div "Undo" at bounding box center [168, 300] width 11 height 4
click at [166, 250] on div "Undo" at bounding box center [168, 300] width 11 height 4
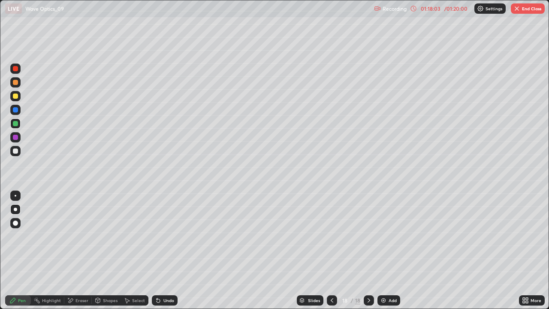
click at [166, 250] on div "Undo" at bounding box center [168, 300] width 11 height 4
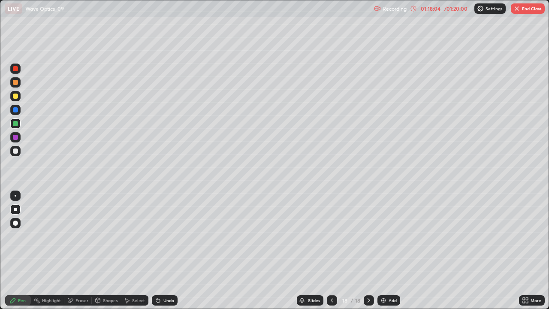
click at [166, 250] on div "Undo" at bounding box center [168, 300] width 11 height 4
click at [168, 250] on div "Undo" at bounding box center [168, 300] width 11 height 4
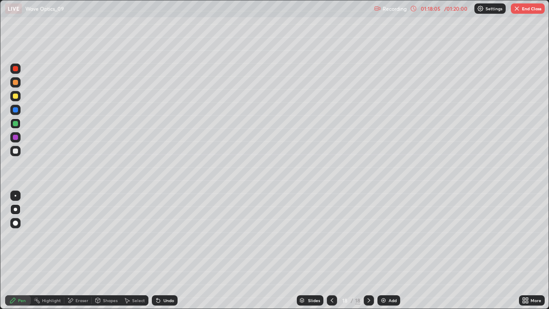
click at [167, 250] on div "Undo" at bounding box center [168, 300] width 11 height 4
click at [166, 250] on div "Undo" at bounding box center [168, 300] width 11 height 4
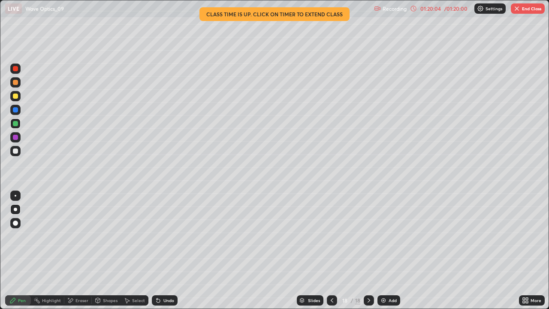
click at [368, 250] on icon at bounding box center [369, 300] width 3 height 4
click at [386, 250] on div "Add" at bounding box center [388, 300] width 23 height 10
click at [166, 250] on div "Undo" at bounding box center [168, 300] width 11 height 4
click at [368, 250] on div at bounding box center [369, 300] width 10 height 10
click at [385, 250] on div "Add" at bounding box center [388, 300] width 23 height 10
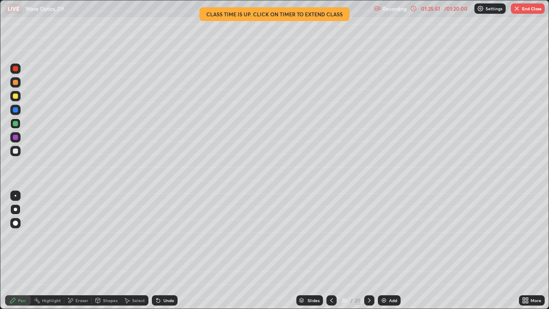
click at [531, 250] on div "More" at bounding box center [532, 300] width 26 height 10
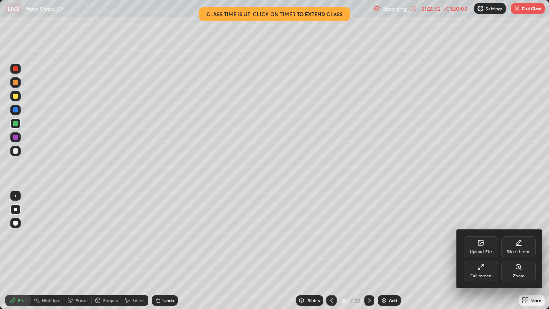
click at [488, 250] on div "Full screen" at bounding box center [481, 270] width 34 height 21
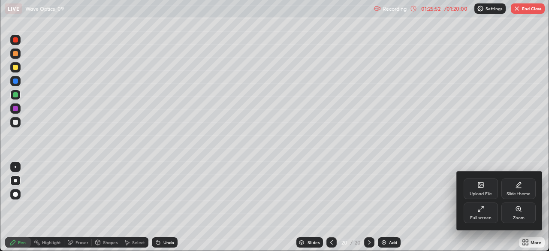
scroll to position [42641, 42343]
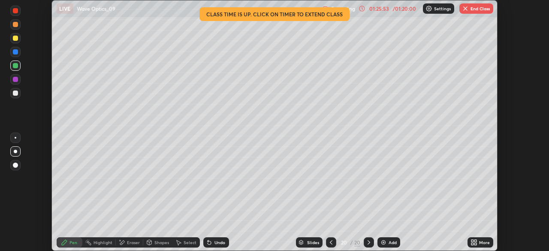
click at [480, 12] on button "End Class" at bounding box center [476, 8] width 34 height 10
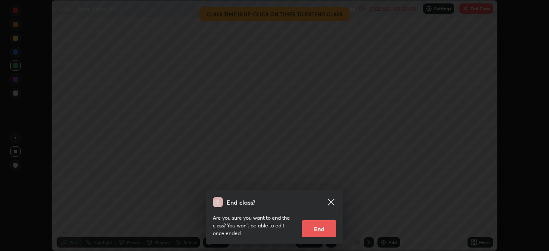
click at [318, 228] on button "End" at bounding box center [319, 228] width 34 height 17
